Goal: Information Seeking & Learning: Learn about a topic

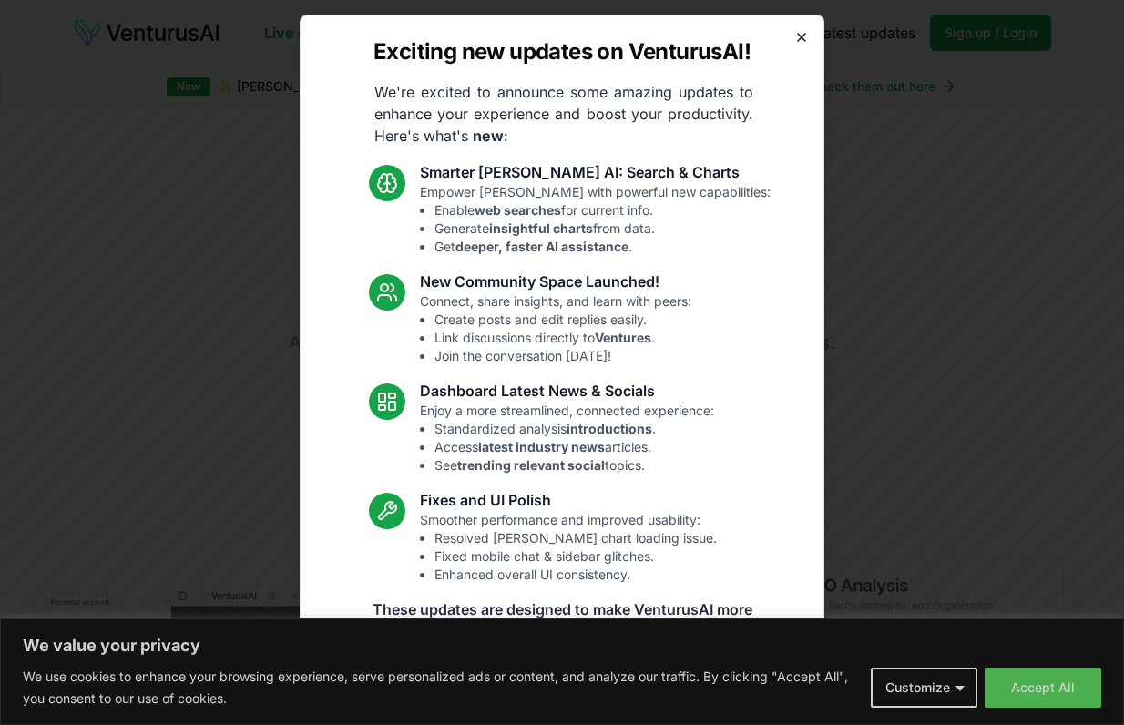
click at [794, 33] on icon "button" at bounding box center [801, 37] width 15 height 15
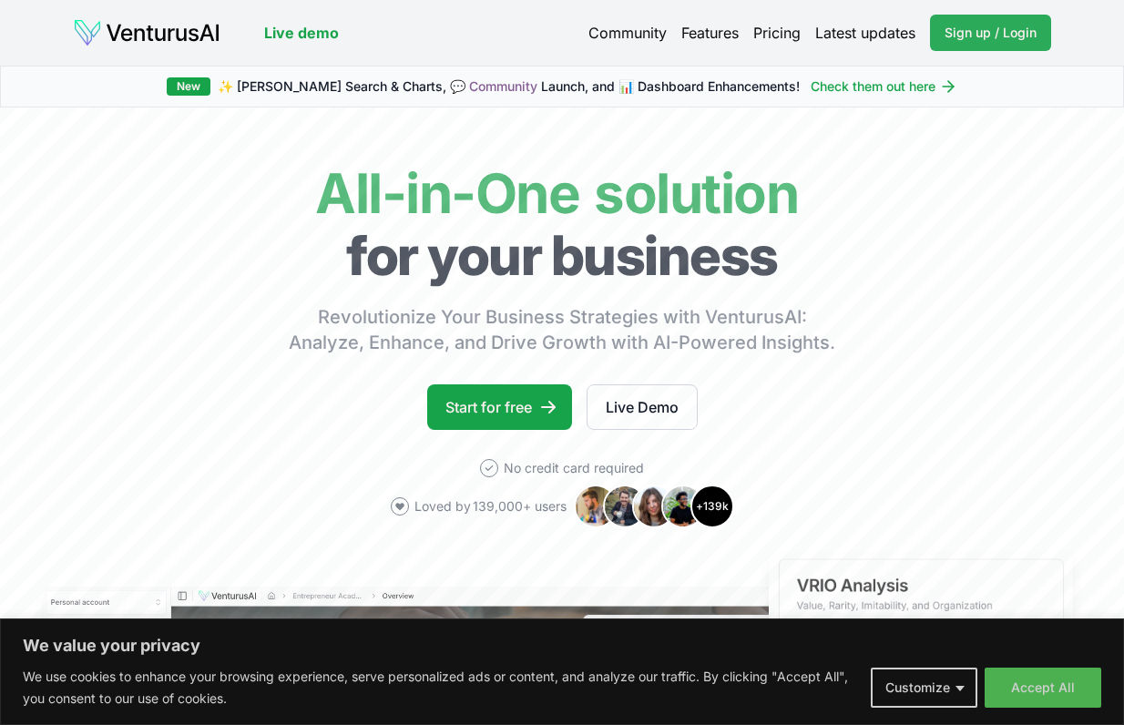
click at [985, 44] on link "Sign up / Login Login" at bounding box center [990, 33] width 121 height 36
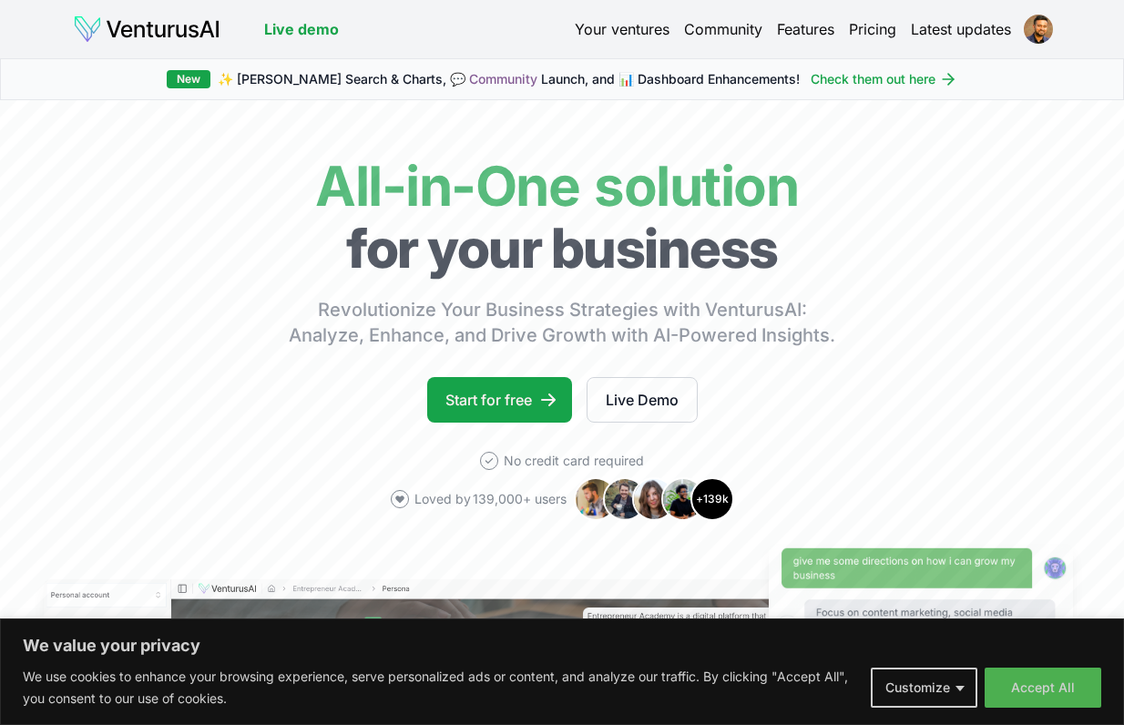
click at [624, 25] on link "Your ventures" at bounding box center [622, 29] width 95 height 22
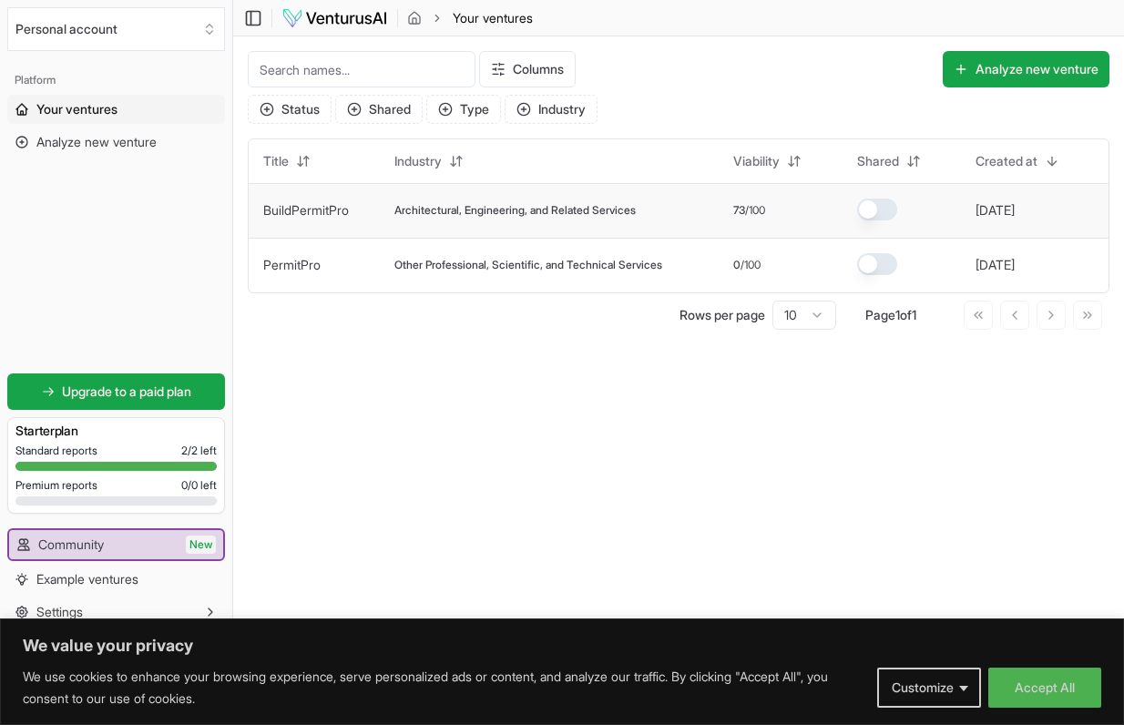
click at [540, 210] on span "Architectural, Engineering, and Related Services" at bounding box center [514, 210] width 241 height 15
click at [306, 208] on link "BuildPermitPro" at bounding box center [306, 209] width 86 height 15
click at [305, 208] on link "BuildPermitPro" at bounding box center [306, 209] width 86 height 15
click at [447, 270] on span "Other Professional, Scientific, and Technical Services" at bounding box center [528, 265] width 268 height 15
click at [305, 264] on link "PermitPro" at bounding box center [291, 264] width 57 height 15
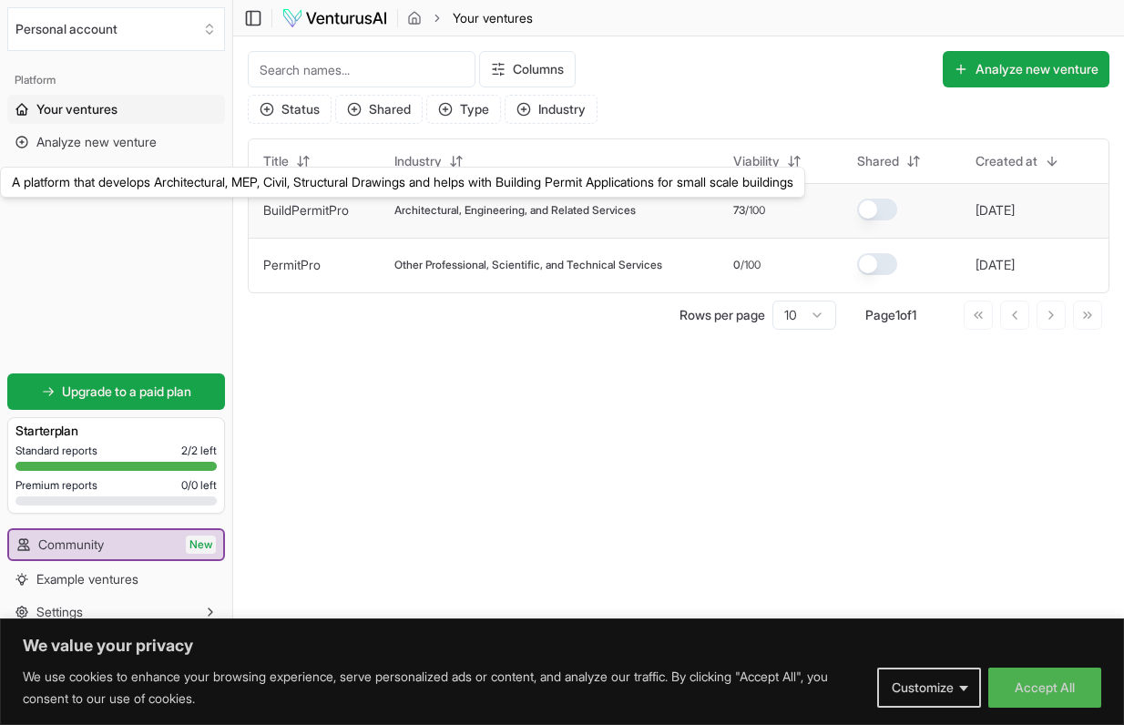
click at [301, 205] on link "BuildPermitPro" at bounding box center [306, 209] width 86 height 15
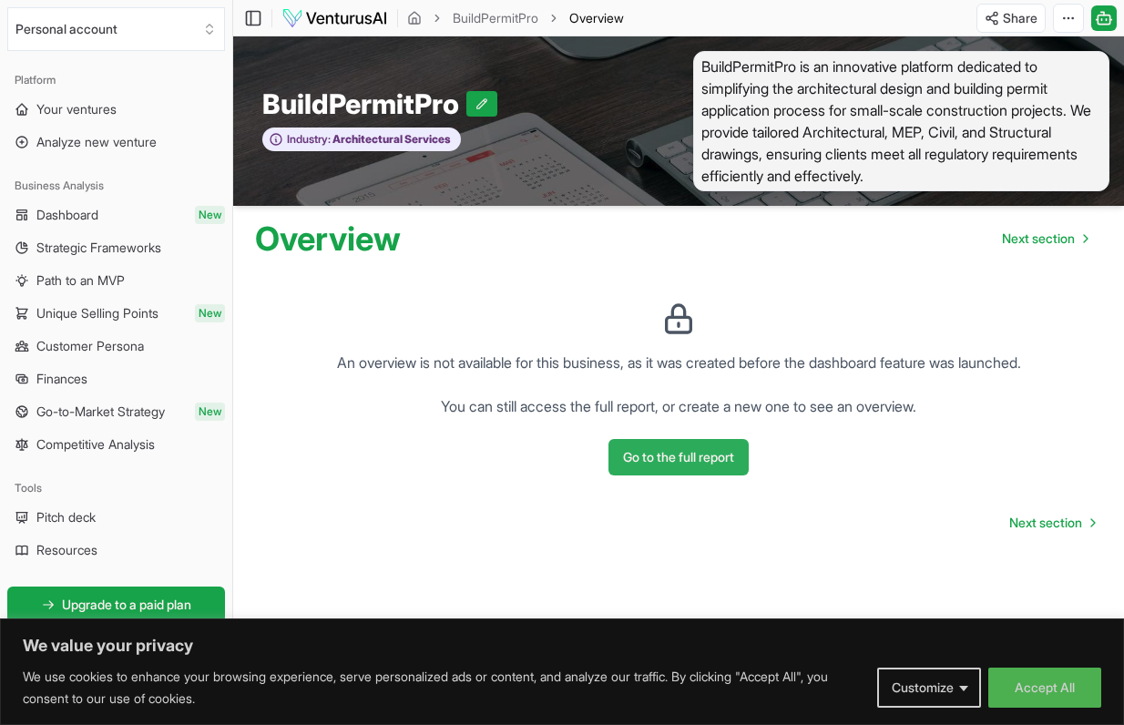
click at [676, 467] on button "Go to the full report" at bounding box center [678, 457] width 140 height 36
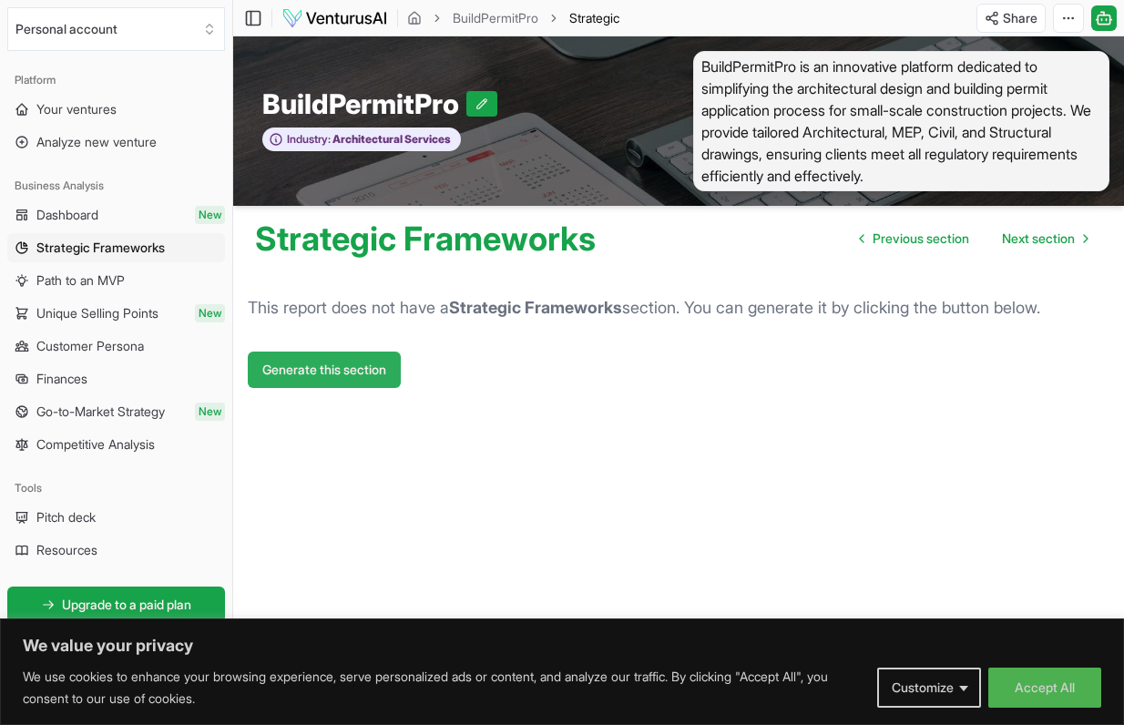
click at [333, 374] on button "Generate this section" at bounding box center [324, 370] width 153 height 36
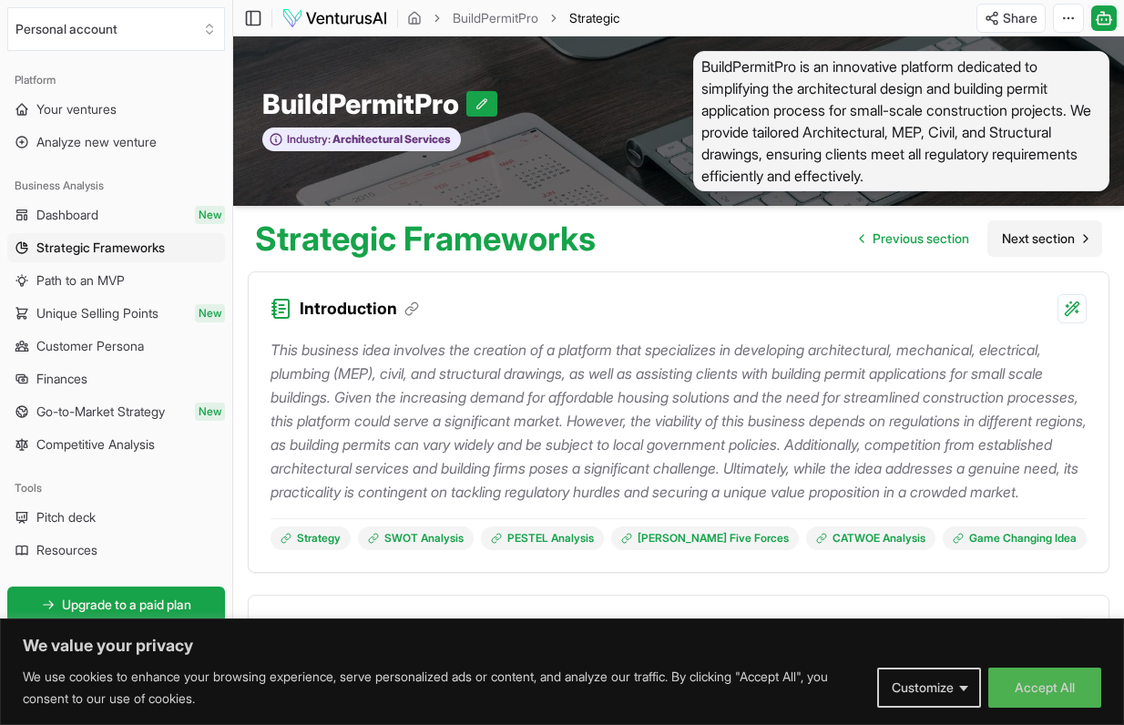
click at [1039, 246] on span "Next section" at bounding box center [1038, 239] width 73 height 18
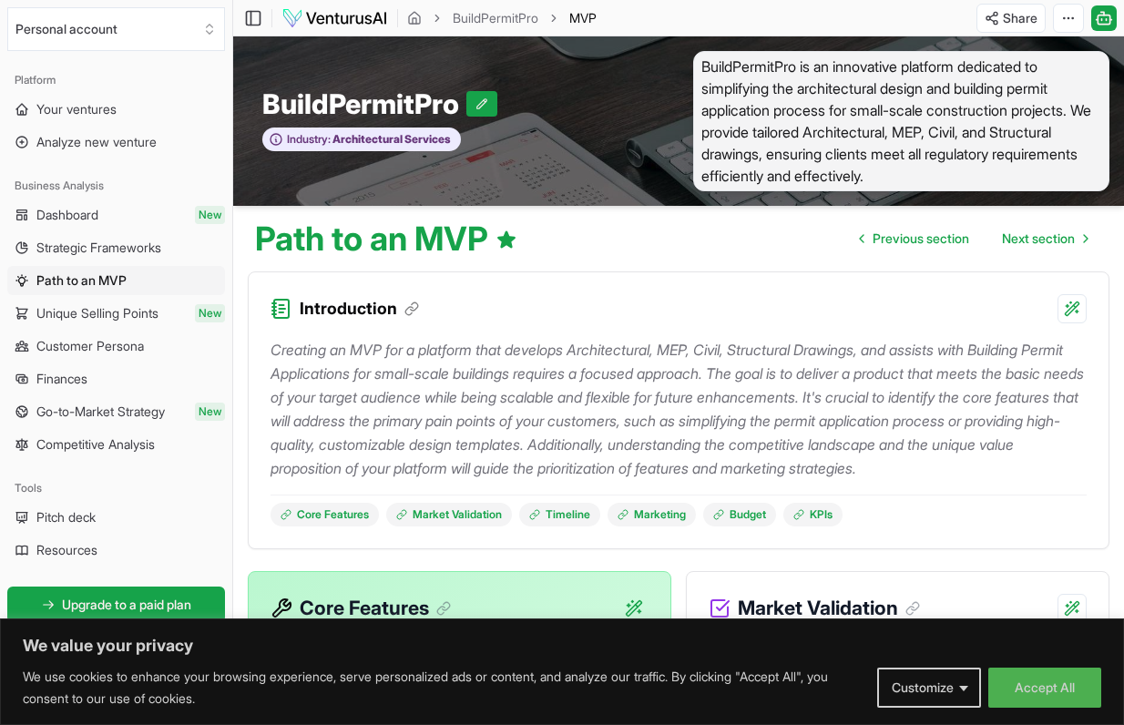
drag, startPoint x: 1034, startPoint y: 478, endPoint x: 1038, endPoint y: 239, distance: 239.6
click at [1036, 247] on span "Next section" at bounding box center [1038, 239] width 73 height 18
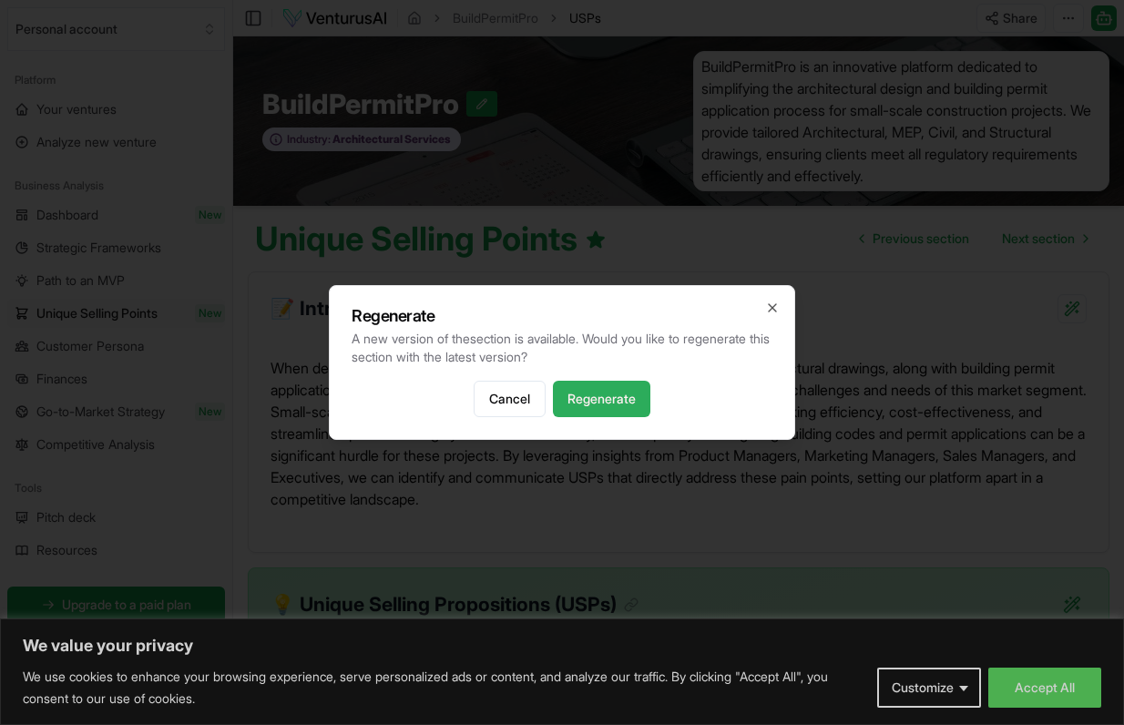
click at [614, 402] on button "Regenerate" at bounding box center [601, 399] width 97 height 36
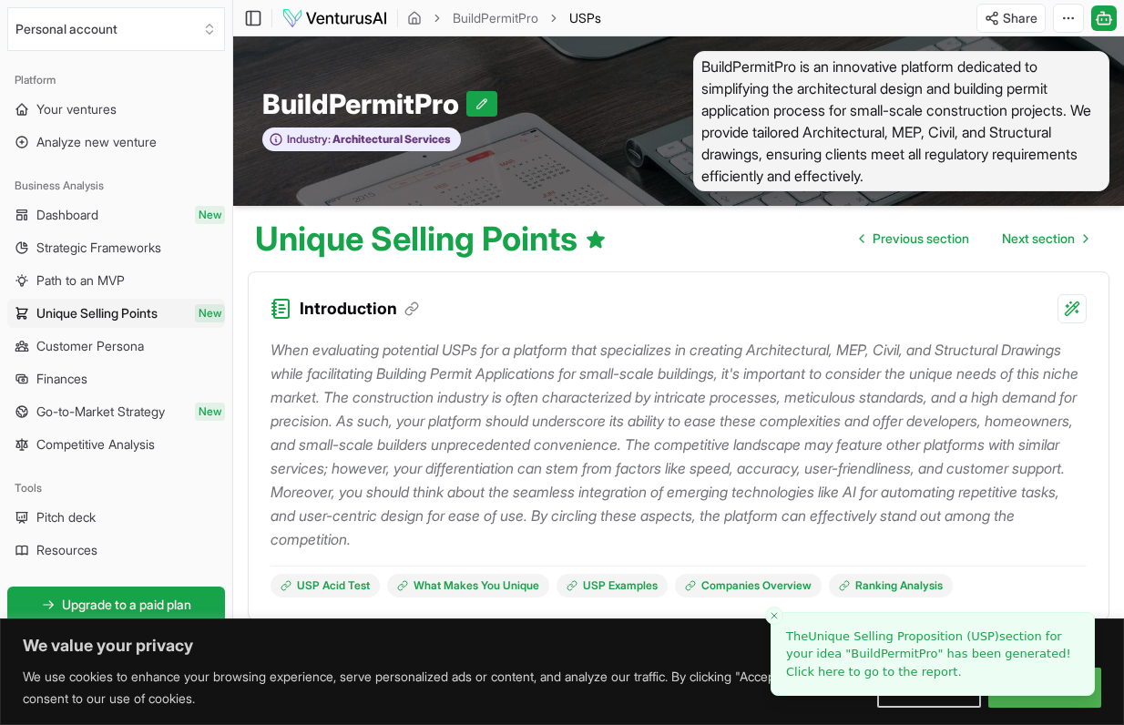
click at [773, 617] on icon "Close toast" at bounding box center [774, 615] width 11 height 11
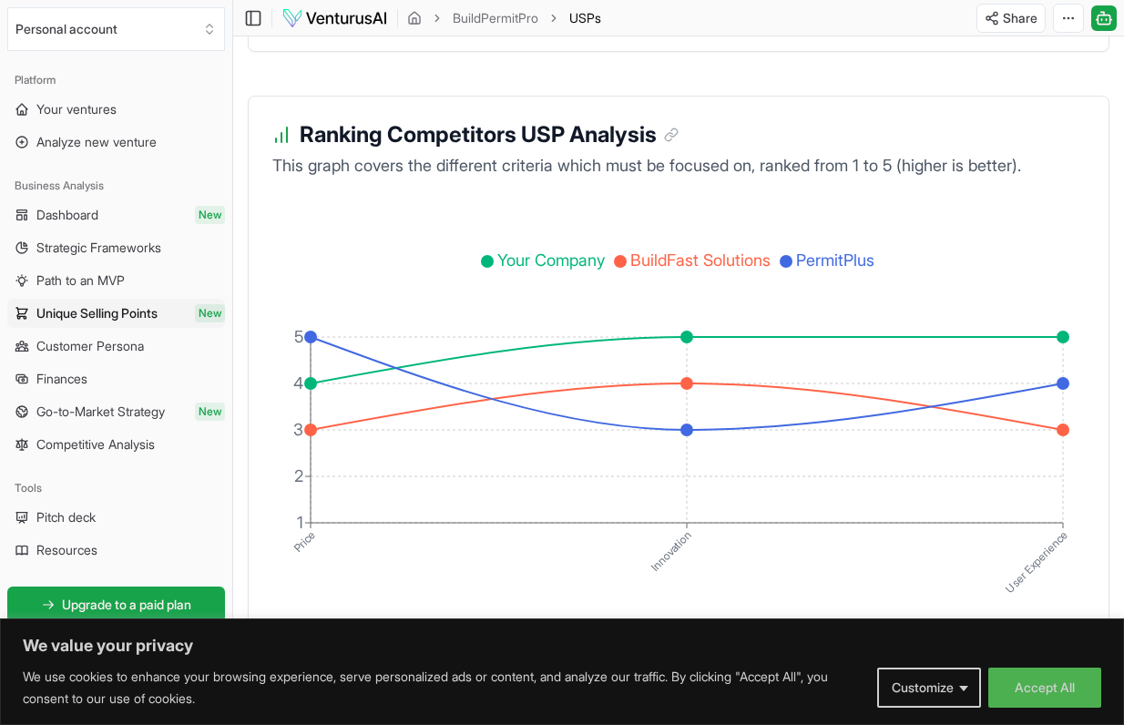
scroll to position [3344, 0]
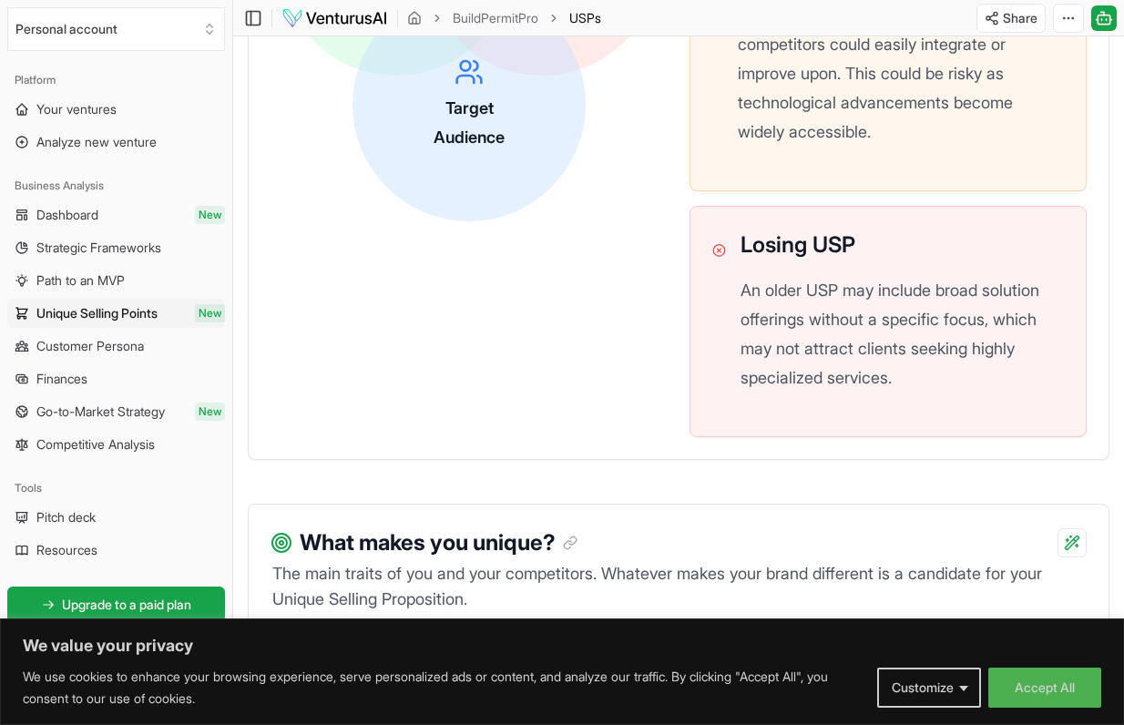
drag, startPoint x: 1096, startPoint y: 479, endPoint x: 1115, endPoint y: 254, distance: 225.8
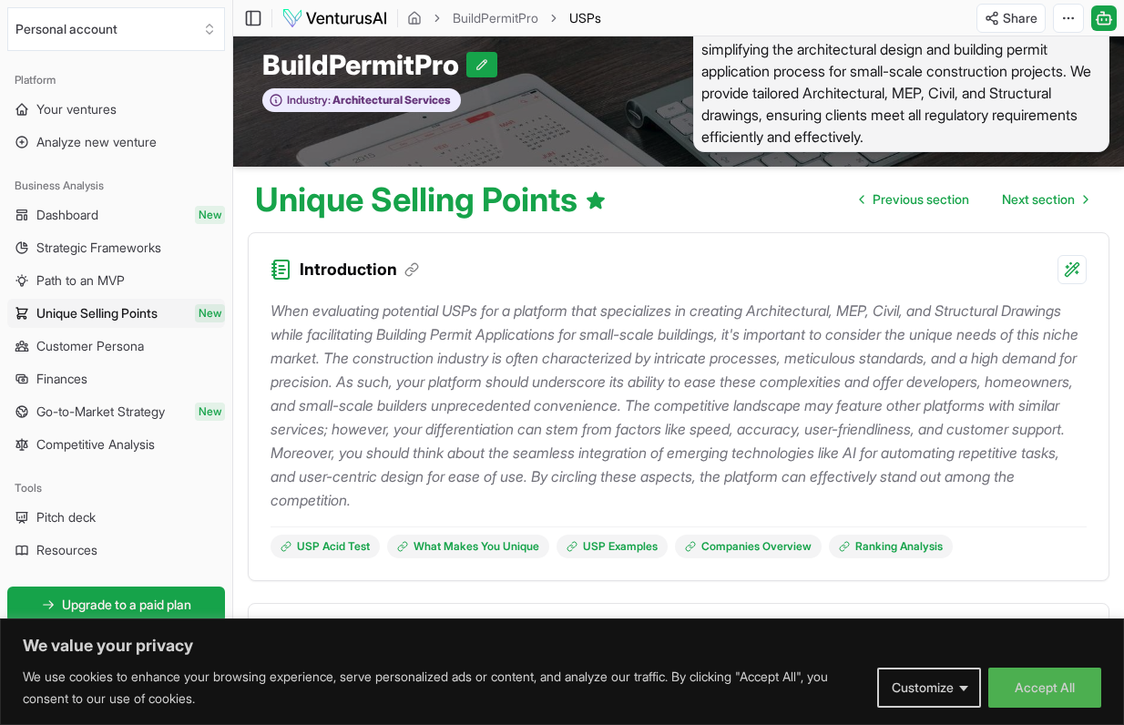
scroll to position [0, 0]
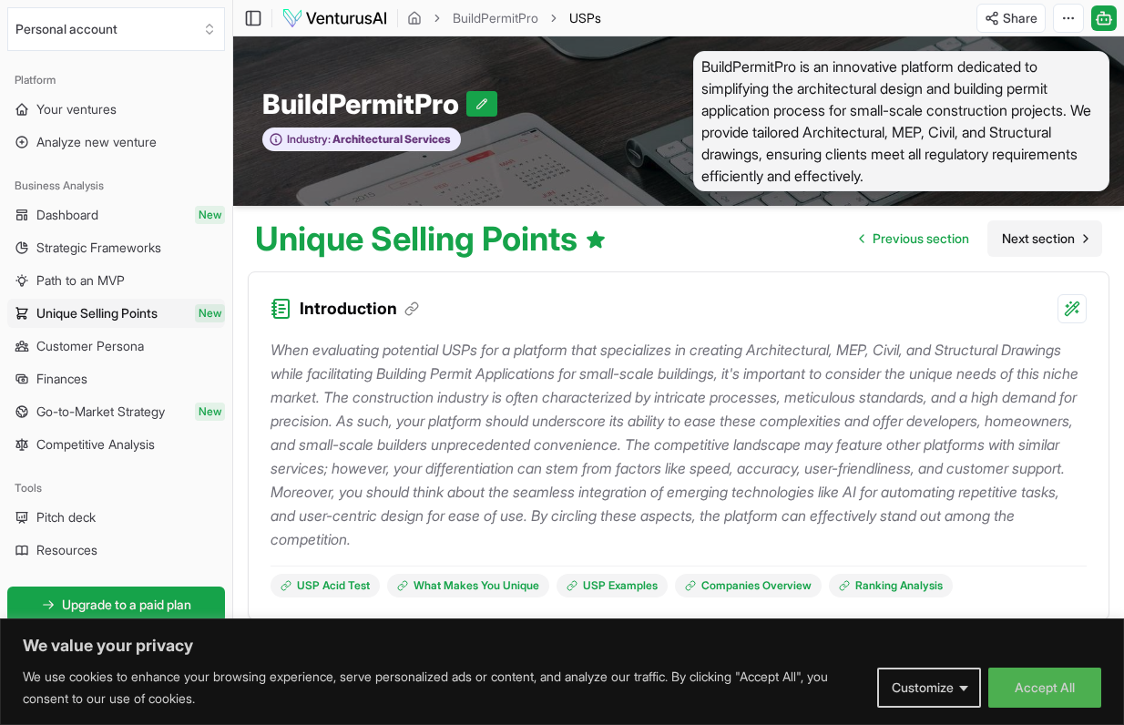
click at [1056, 243] on span "Next section" at bounding box center [1038, 239] width 73 height 18
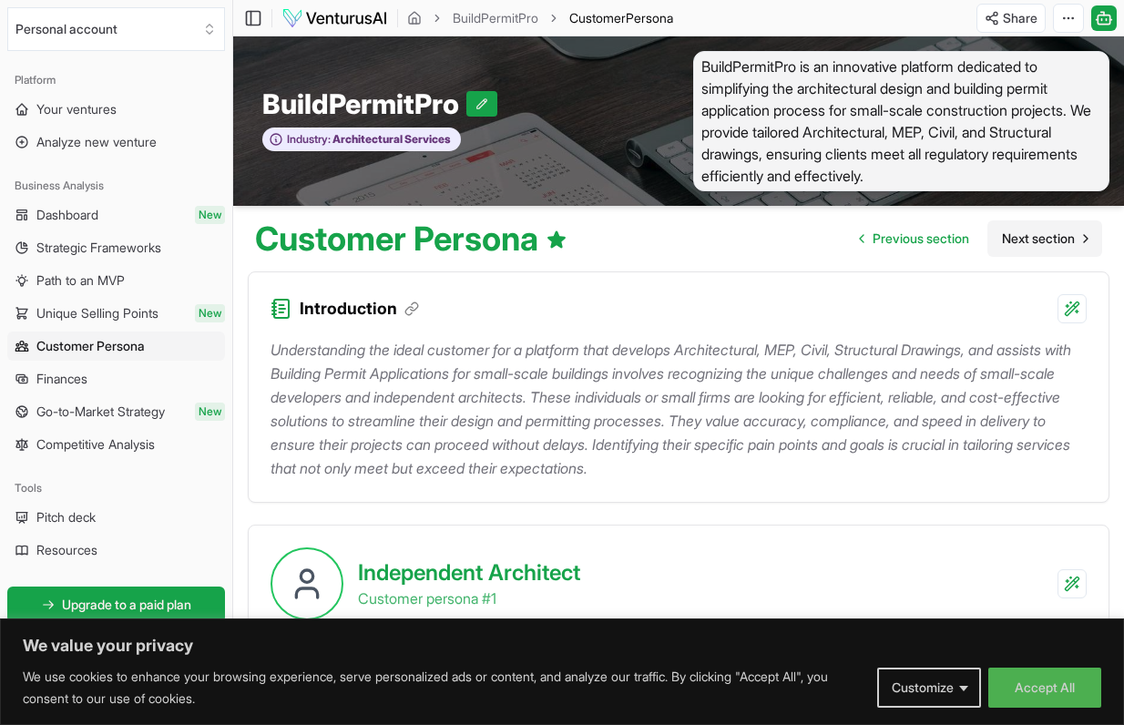
click at [1032, 241] on span "Next section" at bounding box center [1038, 239] width 73 height 18
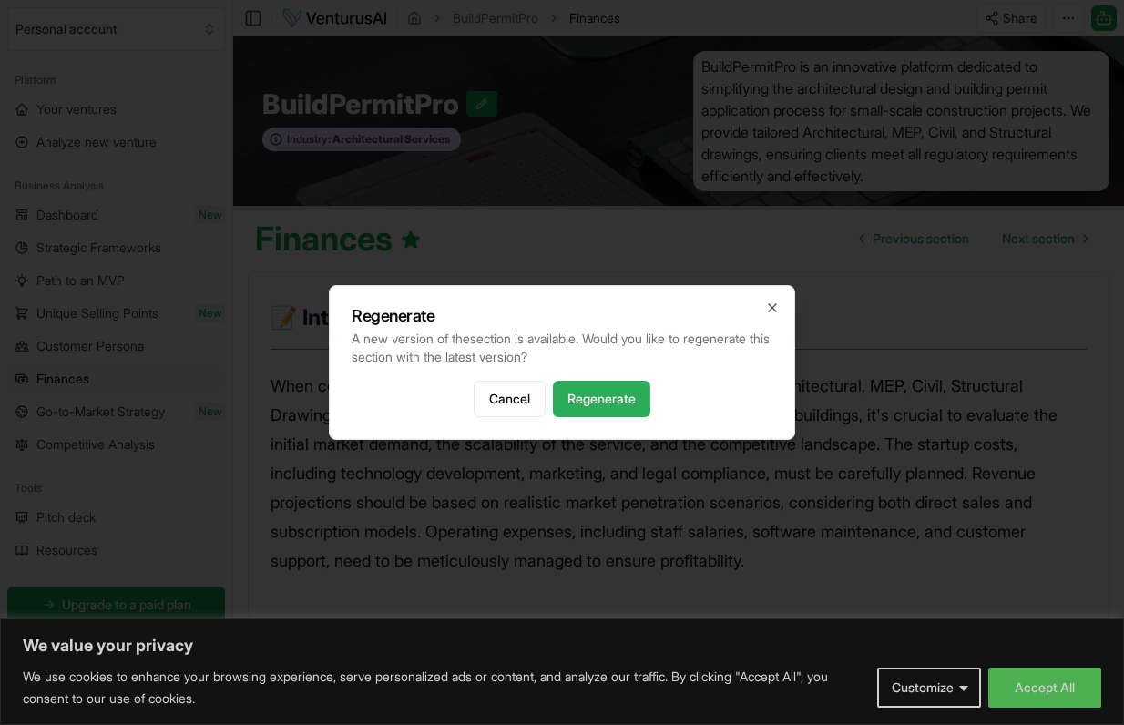
click at [586, 405] on button "Regenerate" at bounding box center [601, 399] width 97 height 36
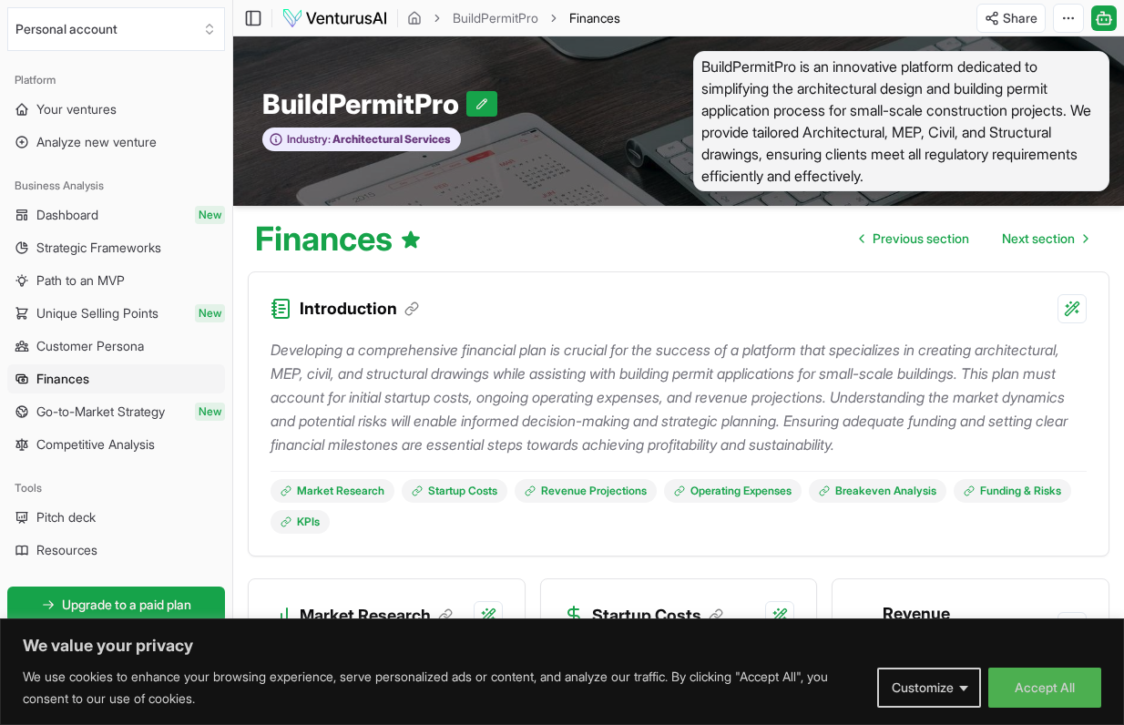
drag, startPoint x: 1075, startPoint y: 463, endPoint x: 1073, endPoint y: 321, distance: 142.1
click at [1050, 251] on link "Next section" at bounding box center [1044, 238] width 115 height 36
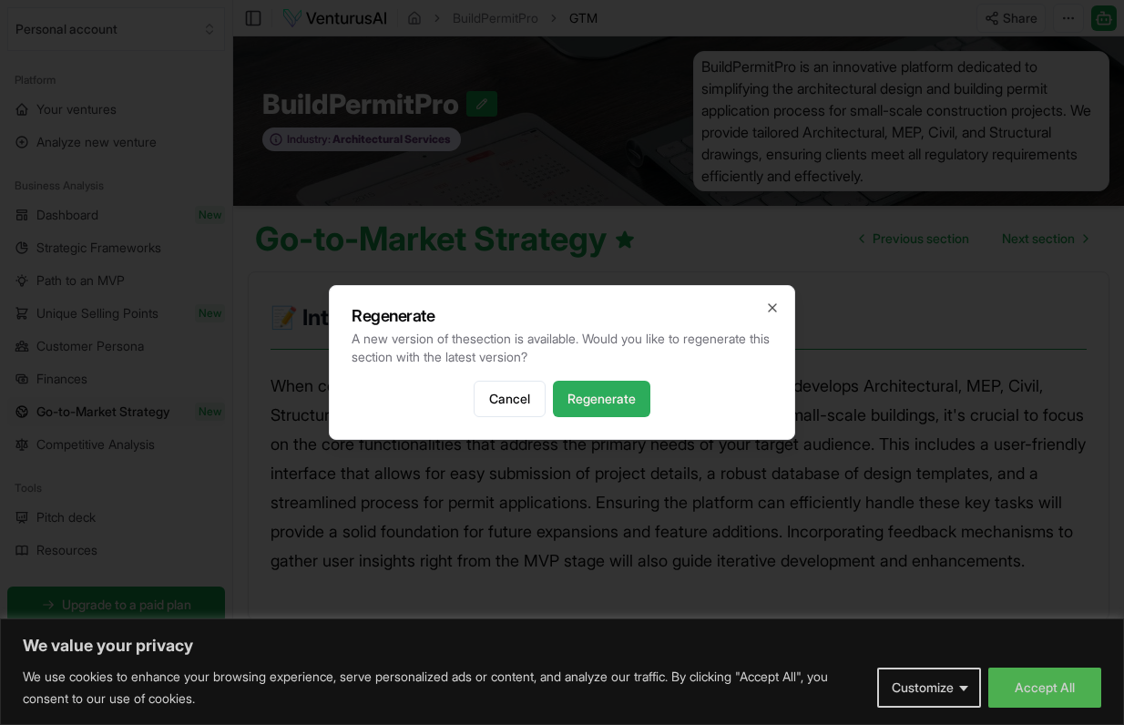
click at [561, 395] on button "Regenerate" at bounding box center [601, 399] width 97 height 36
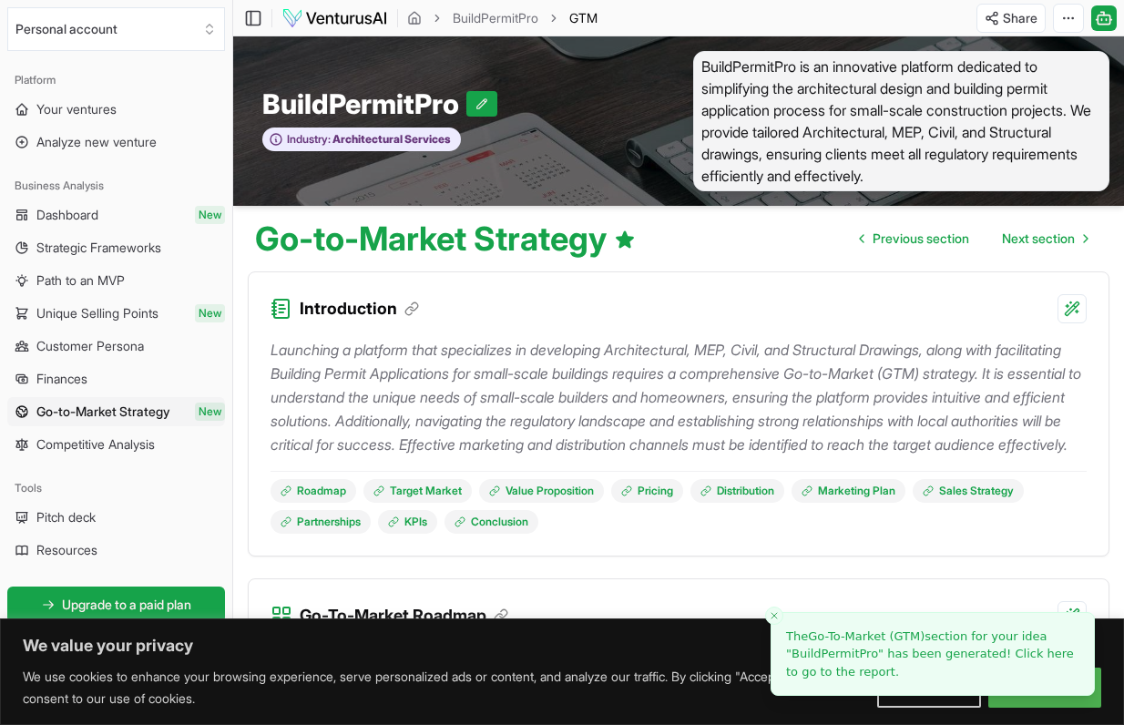
click at [1034, 239] on span "Next section" at bounding box center [1038, 239] width 73 height 18
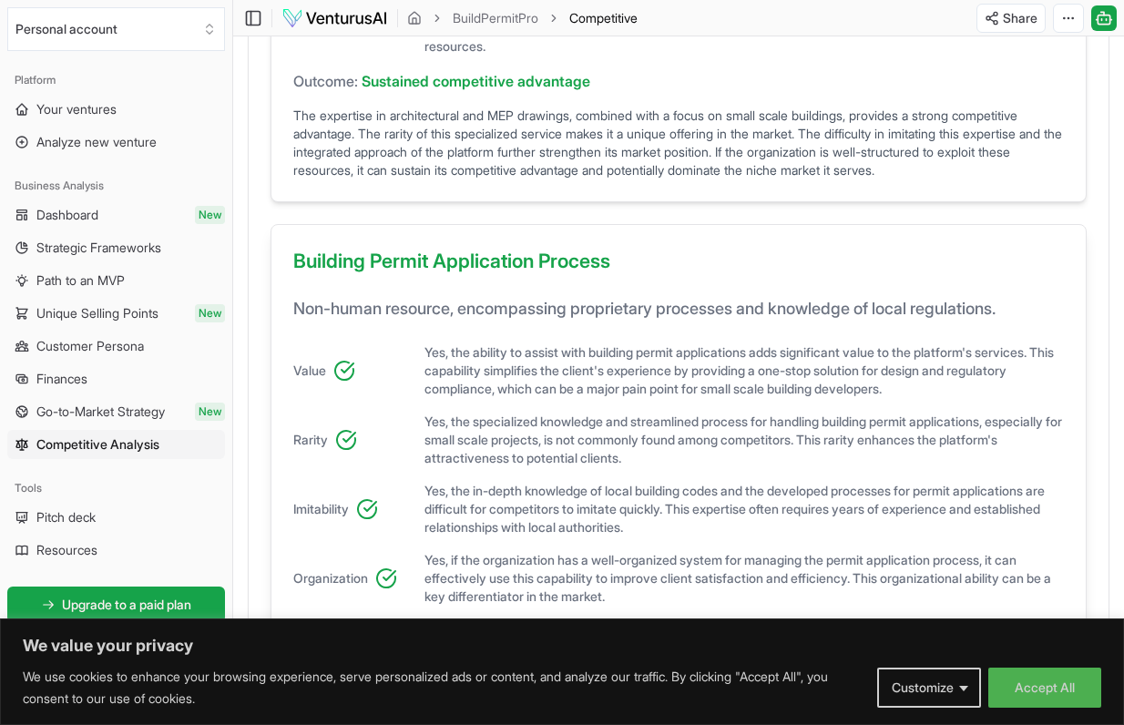
scroll to position [1211, 0]
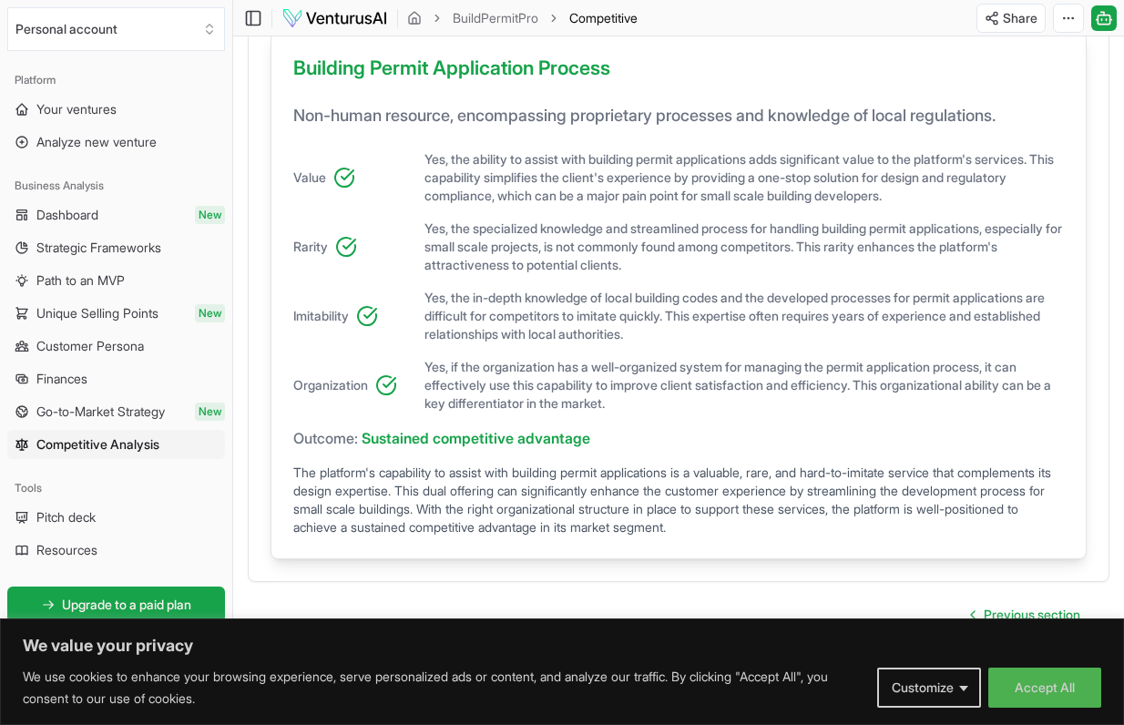
drag, startPoint x: 907, startPoint y: 342, endPoint x: 896, endPoint y: 479, distance: 138.0
click at [946, 687] on button "Customize" at bounding box center [929, 688] width 104 height 40
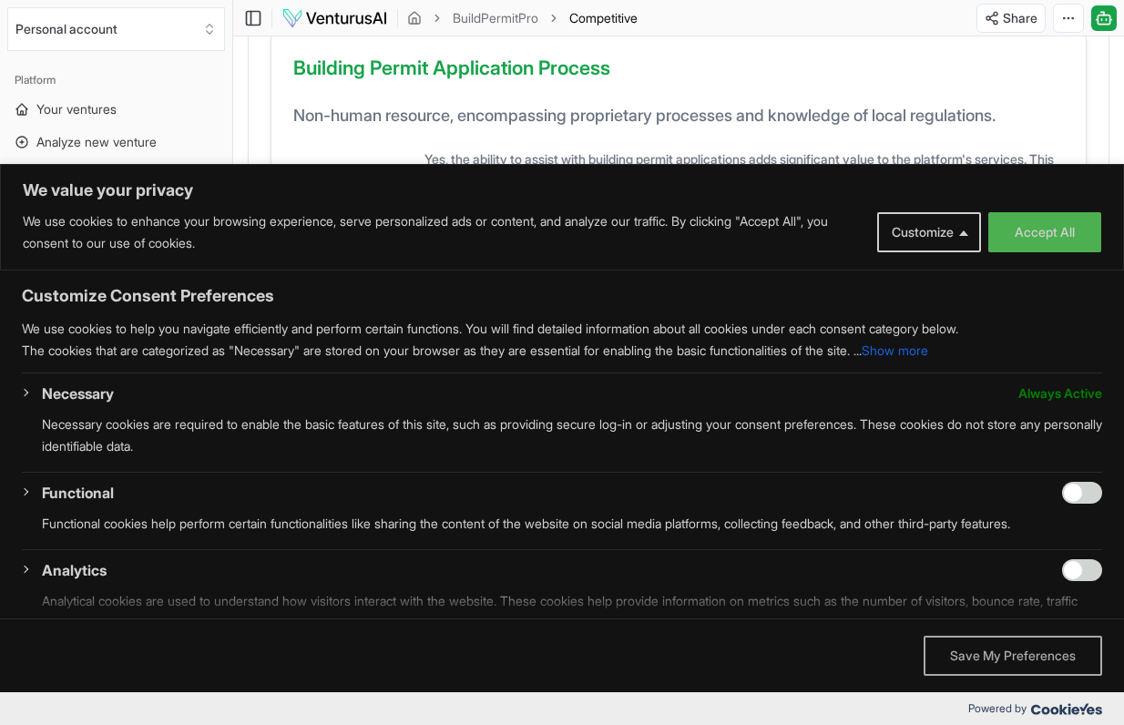
click at [964, 663] on button "Save My Preferences" at bounding box center [1013, 656] width 179 height 40
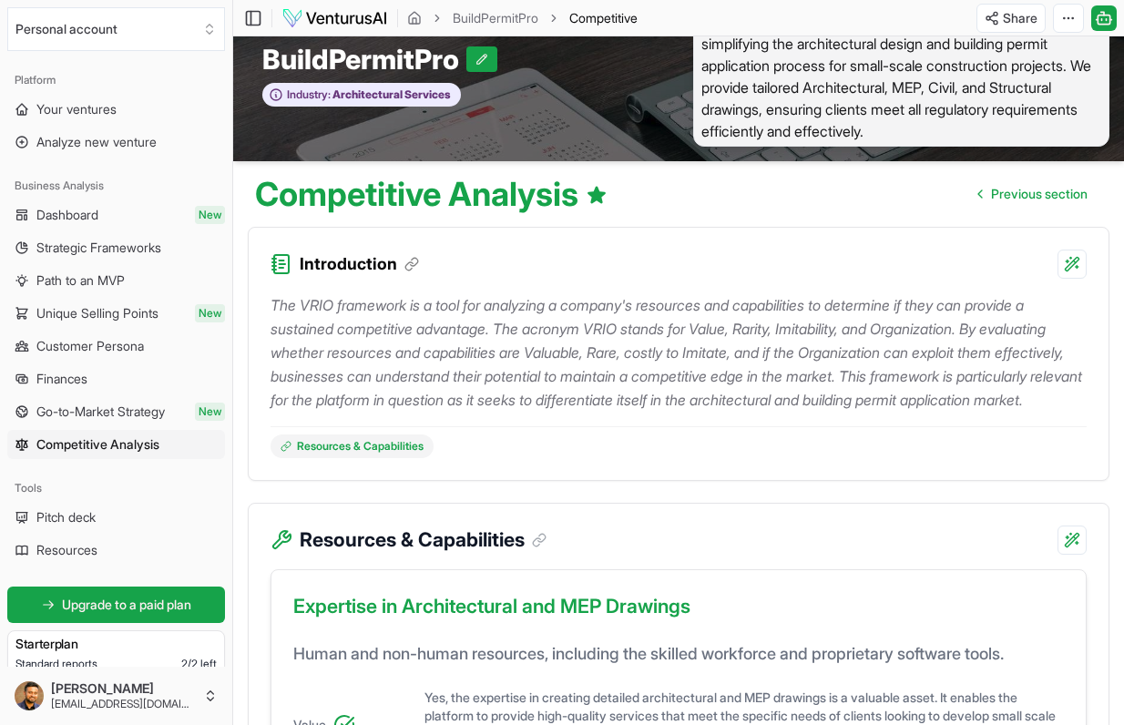
scroll to position [0, 0]
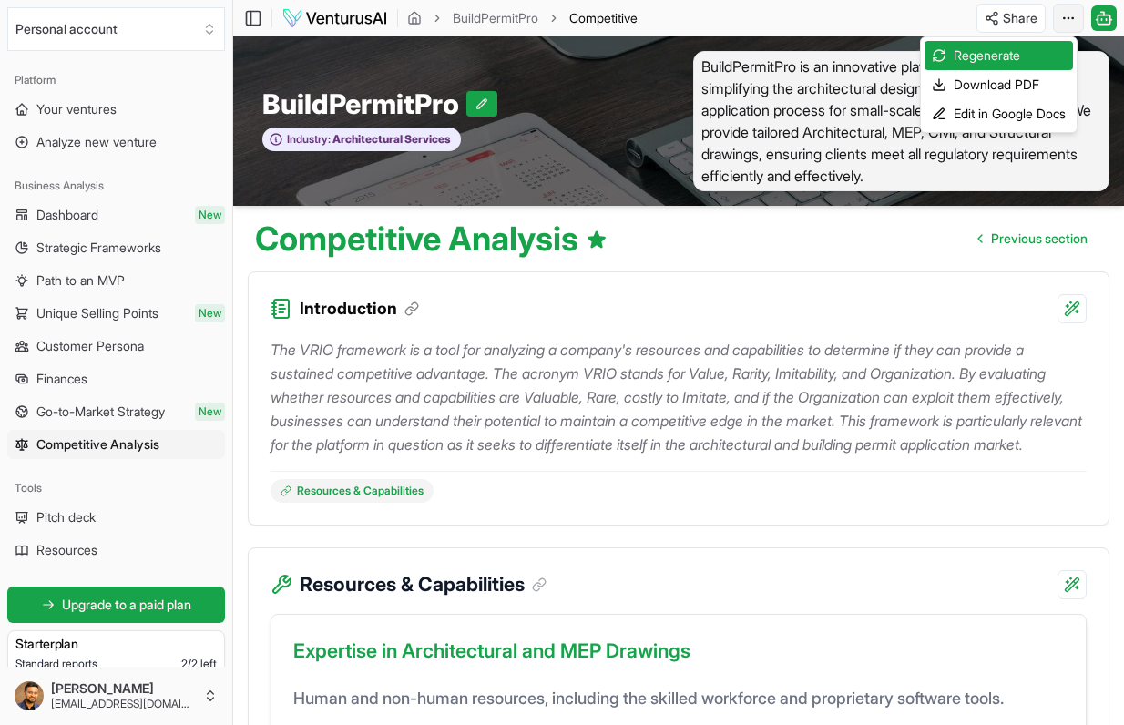
click at [1066, 15] on html "We value your privacy We use cookies to enhance your browsing experience, serve…" at bounding box center [562, 362] width 1124 height 725
click at [1013, 15] on html "We value your privacy We use cookies to enhance your browsing experience, serve…" at bounding box center [562, 362] width 1124 height 725
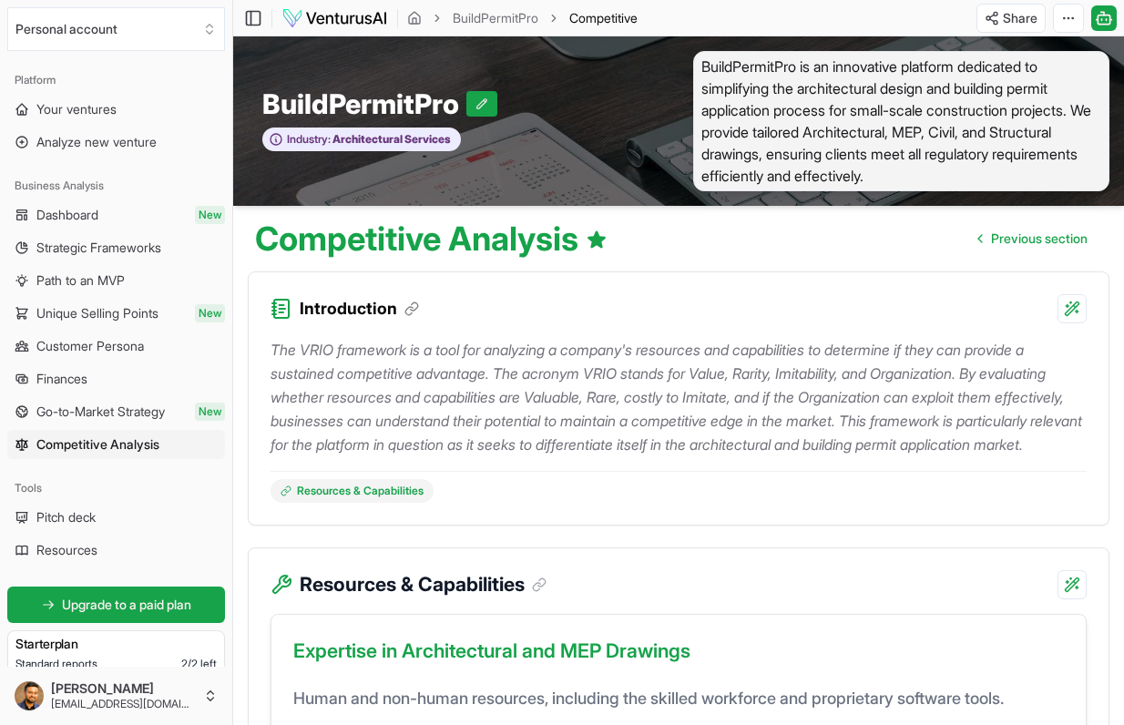
click at [1010, 9] on html "We value your privacy We use cookies to enhance your browsing experience, serve…" at bounding box center [562, 362] width 1124 height 725
